Goal: Task Accomplishment & Management: Manage account settings

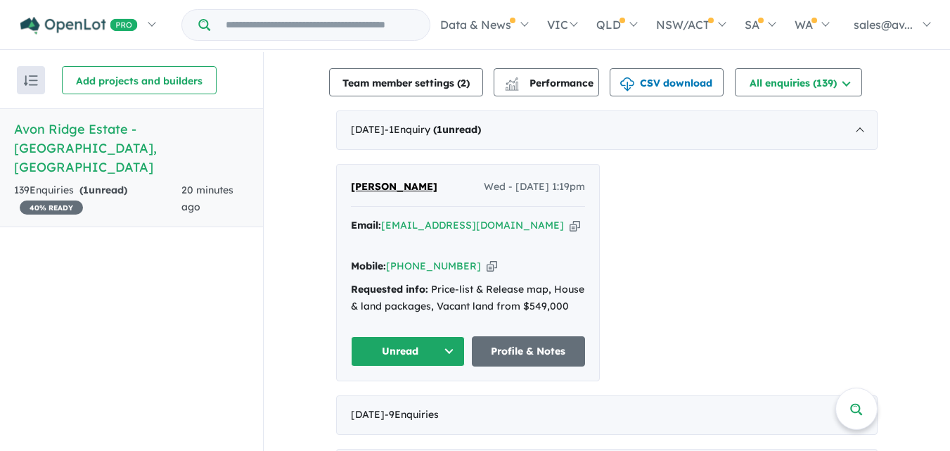
scroll to position [537, 0]
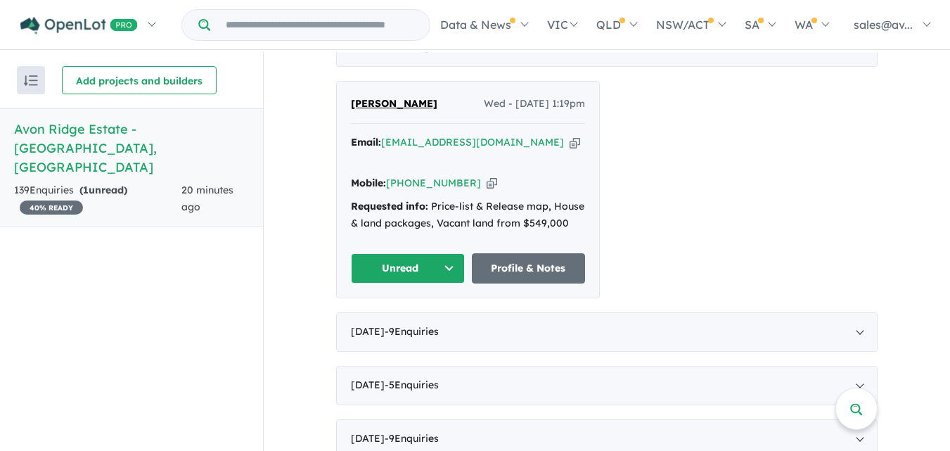
click at [447, 253] on button "Unread" at bounding box center [408, 268] width 114 height 30
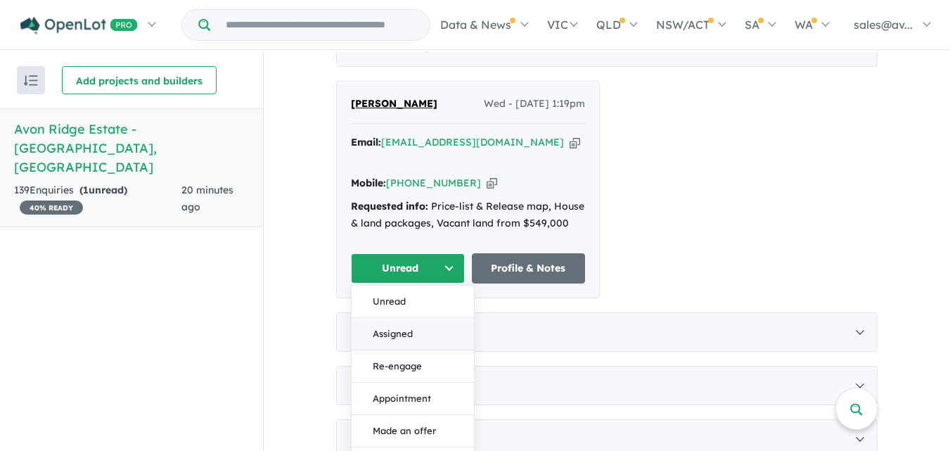
click at [413, 318] on button "Assigned" at bounding box center [413, 334] width 122 height 32
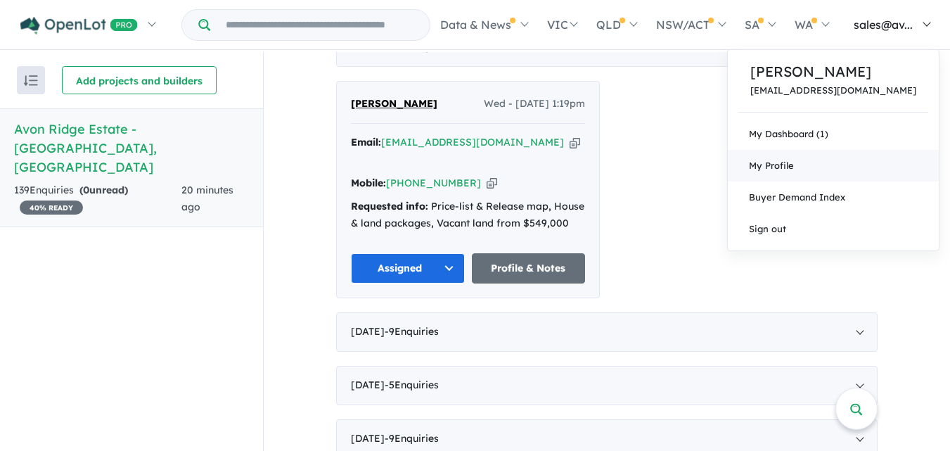
click at [794, 163] on span "My Profile" at bounding box center [771, 165] width 45 height 11
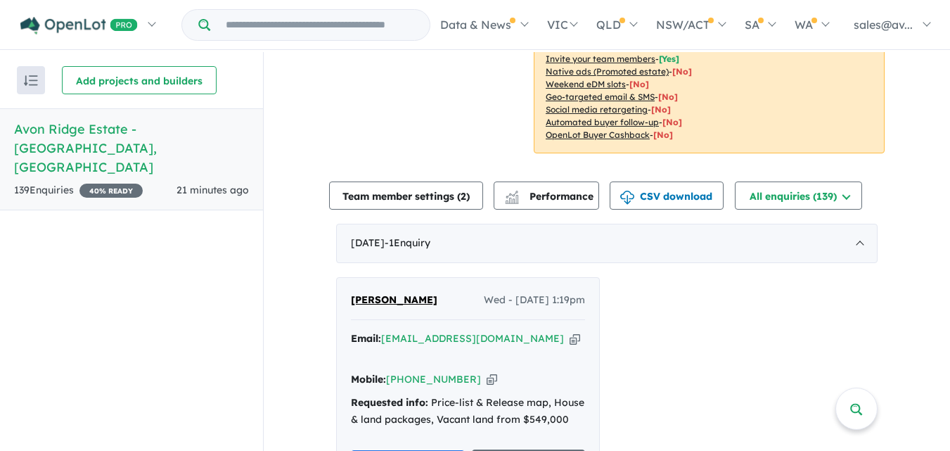
scroll to position [179, 0]
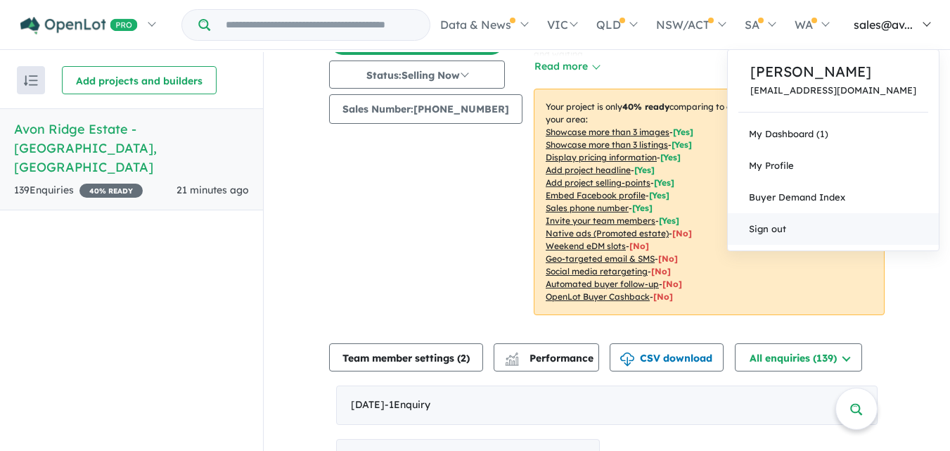
click at [836, 232] on link "Sign out" at bounding box center [833, 229] width 211 height 32
